Goal: Task Accomplishment & Management: Manage account settings

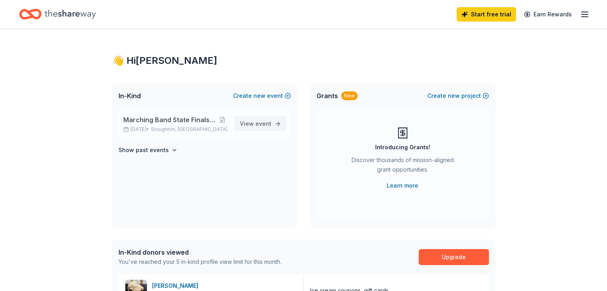
click at [258, 122] on span "event" at bounding box center [263, 123] width 16 height 7
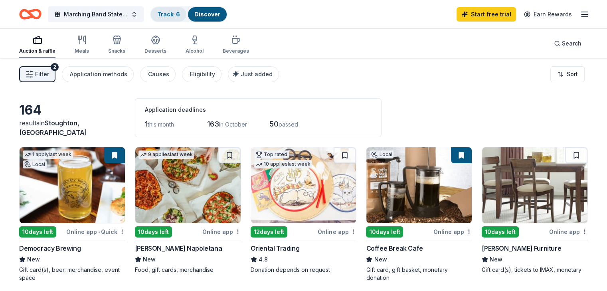
click at [179, 12] on link "Track · 6" at bounding box center [168, 14] width 23 height 7
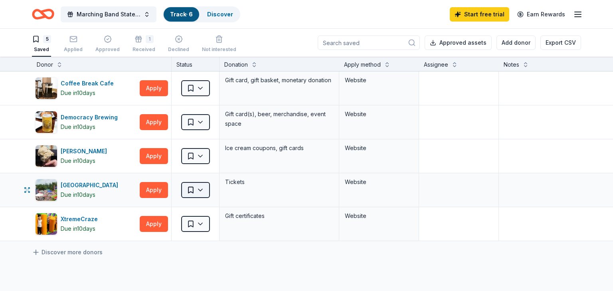
click at [198, 191] on html "Marching Band State Finals Competition Track · 6 Discover Start free trial Earn…" at bounding box center [306, 145] width 613 height 291
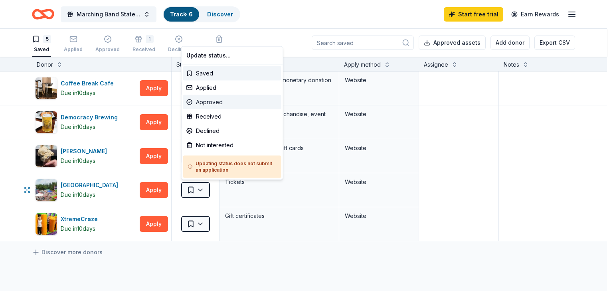
click at [233, 100] on div "Approved" at bounding box center [232, 102] width 98 height 14
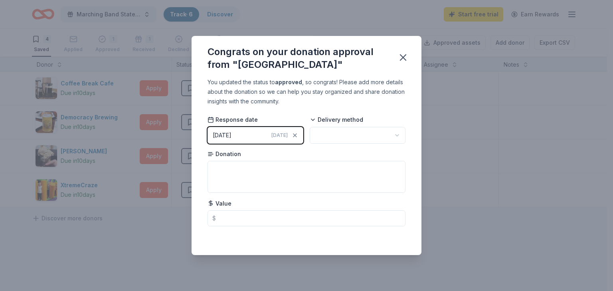
click at [326, 133] on html "Marching Band State Finals Competition Track · 6 Discover Start free trial Earn…" at bounding box center [306, 145] width 613 height 291
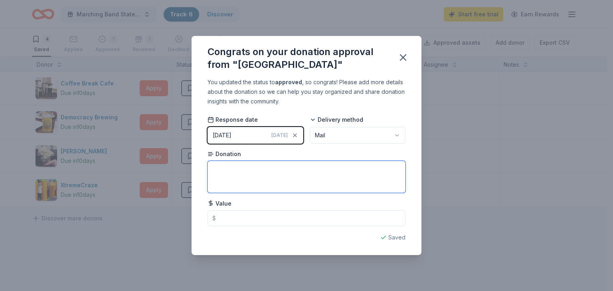
click at [323, 171] on textarea at bounding box center [306, 177] width 198 height 32
type textarea "$"
type textarea "Gift card"
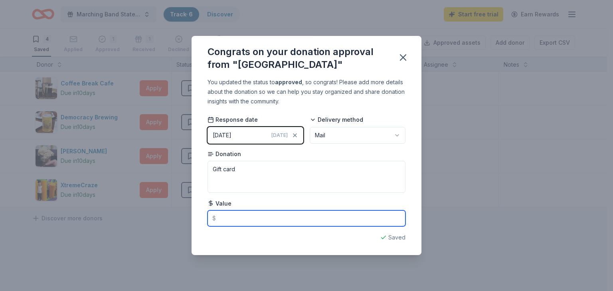
click at [316, 217] on input "text" at bounding box center [306, 218] width 198 height 16
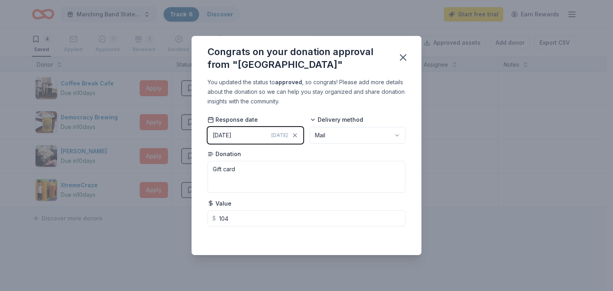
type input "104.00"
click at [412, 233] on div "You updated the status to approved , so congrats! Please add more details about…" at bounding box center [306, 165] width 230 height 177
click at [402, 57] on icon "button" at bounding box center [403, 58] width 6 height 6
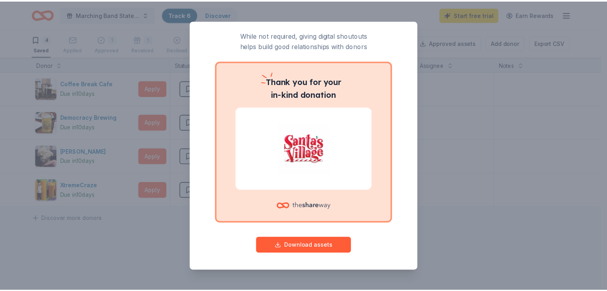
scroll to position [9, 0]
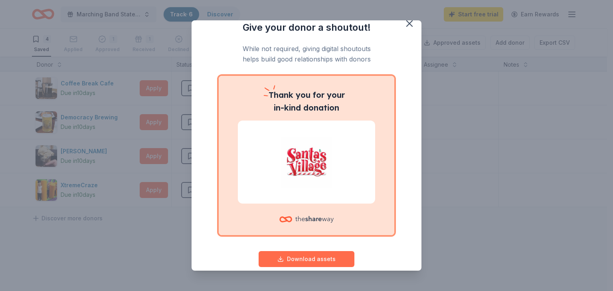
click at [324, 256] on button "Download assets" at bounding box center [306, 259] width 96 height 16
click at [405, 24] on icon "button" at bounding box center [409, 23] width 11 height 11
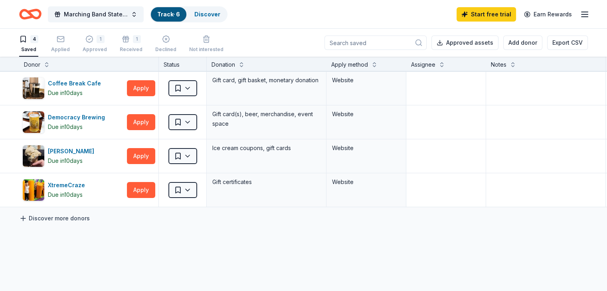
click at [26, 218] on icon at bounding box center [23, 218] width 5 height 0
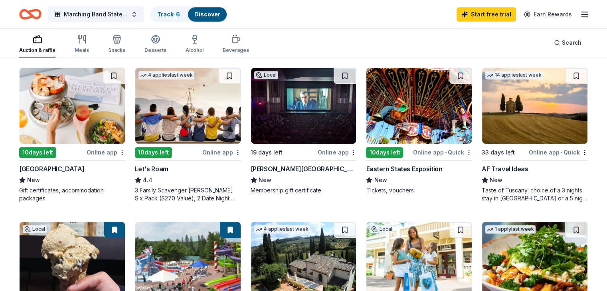
scroll to position [381, 0]
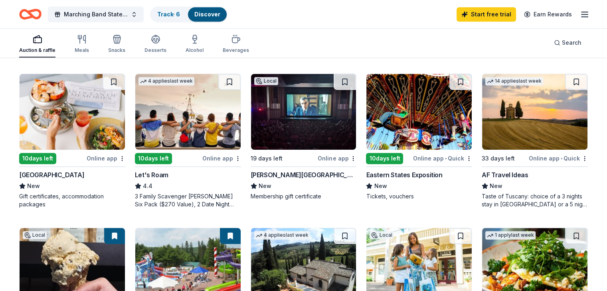
click at [404, 175] on div "Eastern States Exposition" at bounding box center [404, 175] width 76 height 10
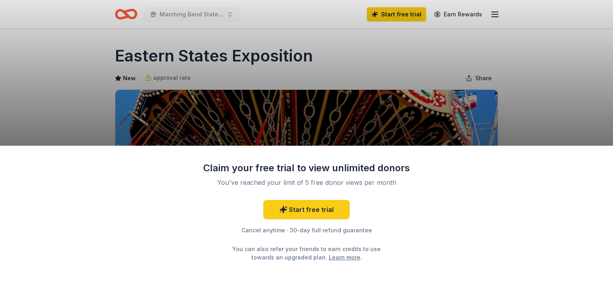
click at [587, 144] on div "Claim your free trial to view unlimited donors You've reached your limit of 5 f…" at bounding box center [306, 145] width 613 height 291
click at [572, 104] on div "Claim your free trial to view unlimited donors You've reached your limit of 5 f…" at bounding box center [306, 145] width 613 height 291
